Goal: Find specific page/section: Find specific page/section

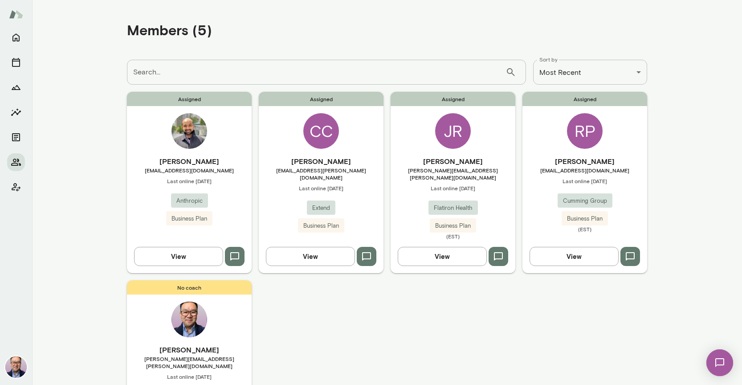
click at [211, 152] on div "Assigned [PERSON_NAME] [EMAIL_ADDRESS][DOMAIN_NAME] Last online [DATE] Anthropi…" at bounding box center [189, 182] width 125 height 181
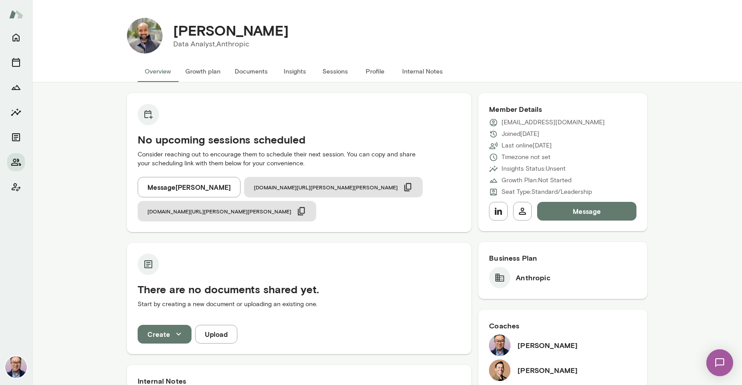
click at [719, 361] on img at bounding box center [719, 362] width 37 height 37
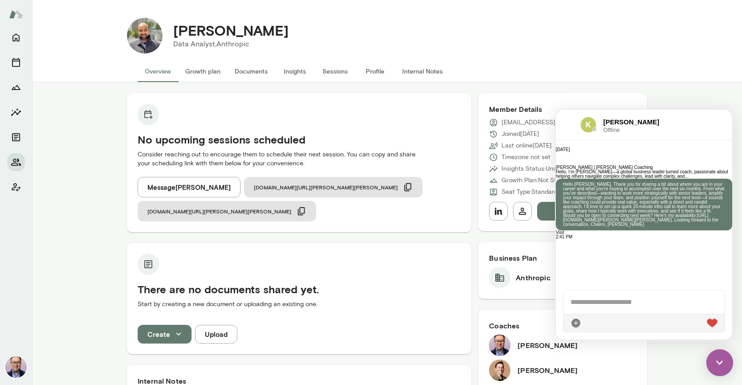
scroll to position [3, 0]
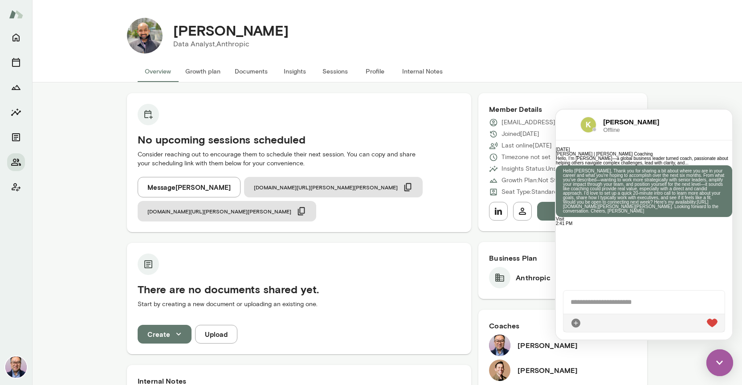
click at [721, 367] on img at bounding box center [719, 362] width 27 height 27
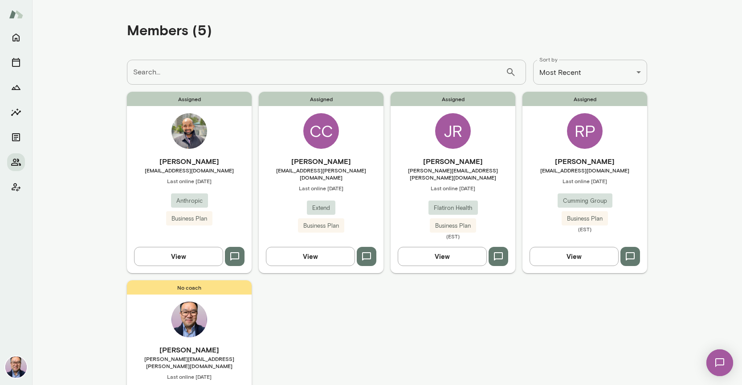
click at [319, 155] on div "Assigned [PERSON_NAME] Currie [EMAIL_ADDRESS][PERSON_NAME][DOMAIN_NAME] Last on…" at bounding box center [321, 182] width 125 height 181
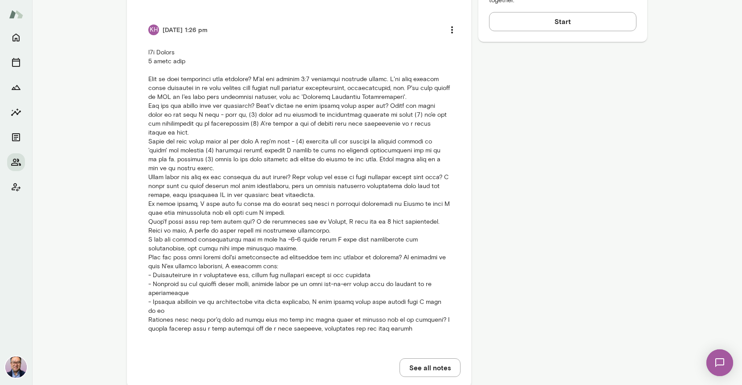
scroll to position [493, 0]
click at [725, 358] on img at bounding box center [719, 362] width 37 height 37
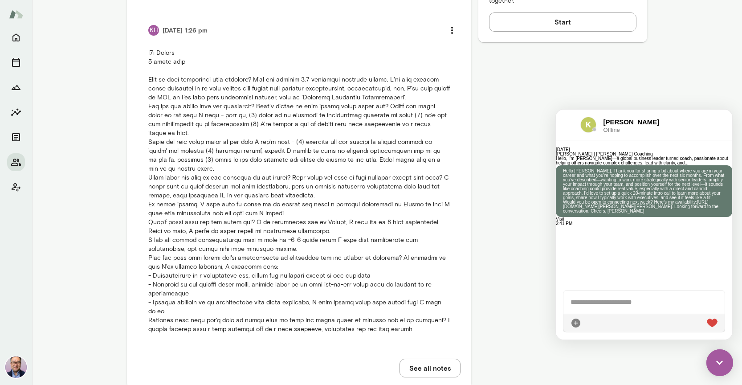
scroll to position [0, 0]
drag, startPoint x: 721, startPoint y: 354, endPoint x: 715, endPoint y: 355, distance: 6.7
click at [720, 355] on img at bounding box center [719, 362] width 27 height 27
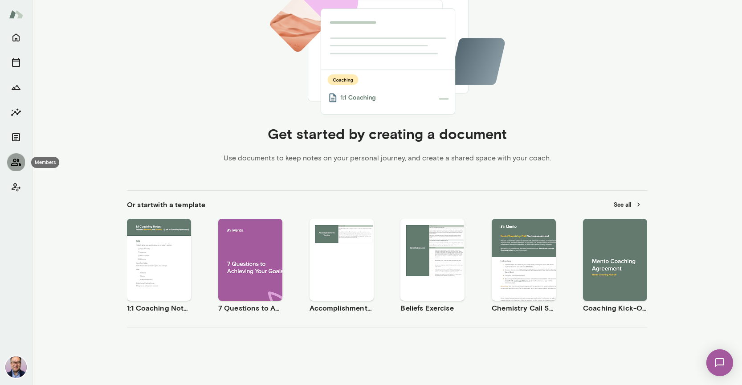
click at [24, 161] on button "Members" at bounding box center [16, 162] width 18 height 18
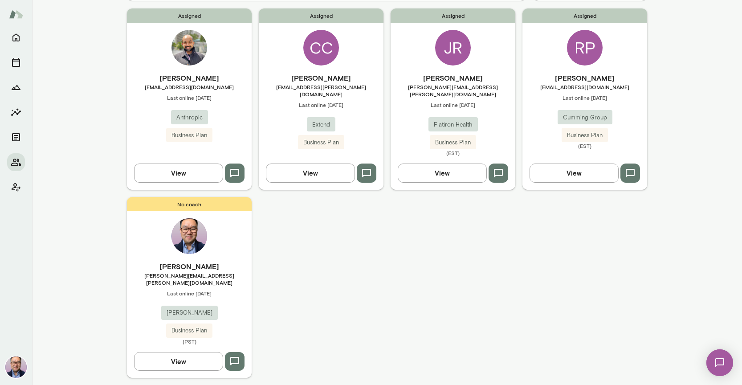
scroll to position [0, 0]
click at [721, 362] on img at bounding box center [719, 362] width 37 height 37
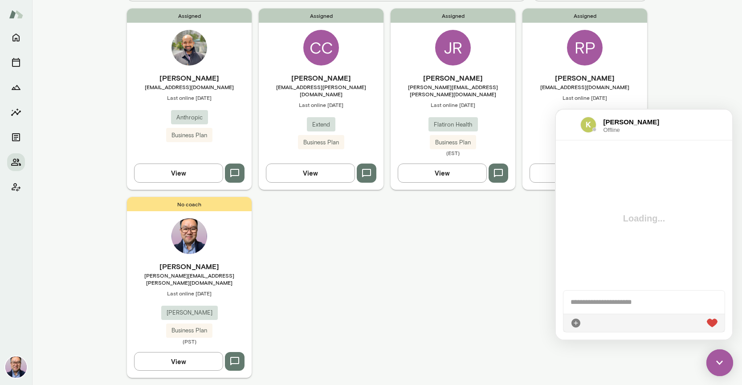
scroll to position [265, 0]
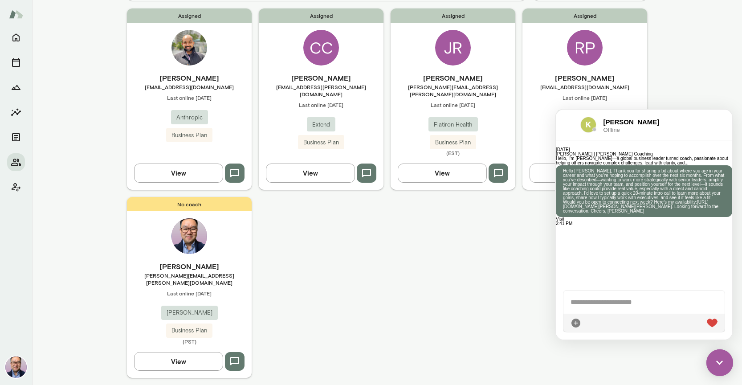
click at [717, 355] on img at bounding box center [719, 362] width 27 height 27
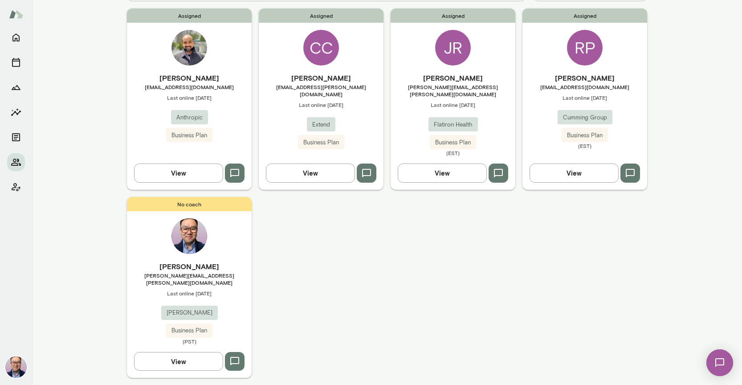
click at [500, 168] on icon "button" at bounding box center [498, 173] width 11 height 11
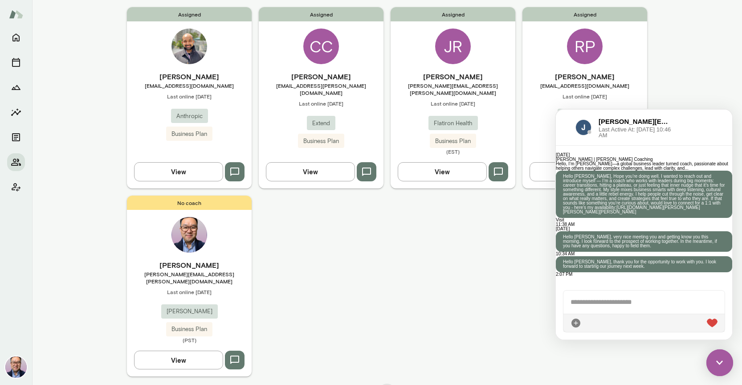
scroll to position [85, 0]
click at [508, 240] on div "Assigned [PERSON_NAME] [EMAIL_ADDRESS][DOMAIN_NAME] Last online [DATE] Anthropi…" at bounding box center [387, 191] width 520 height 369
click at [711, 361] on img at bounding box center [719, 362] width 27 height 27
